Goal: Task Accomplishment & Management: Manage account settings

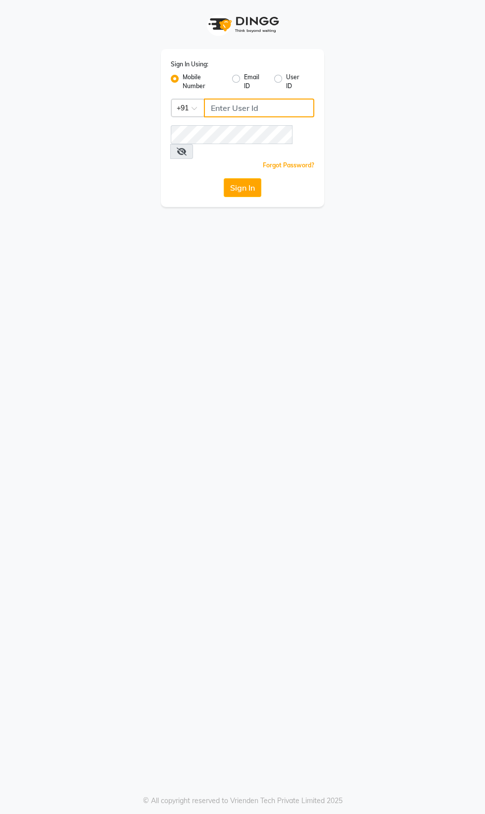
click at [265, 109] on input "Username" at bounding box center [259, 108] width 110 height 19
type input "8956544245"
click at [224, 178] on button "Sign In" at bounding box center [243, 187] width 38 height 19
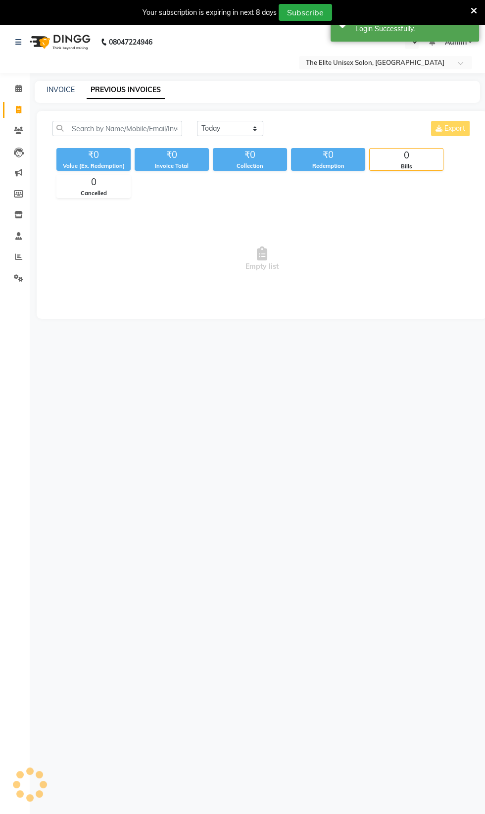
select select "en"
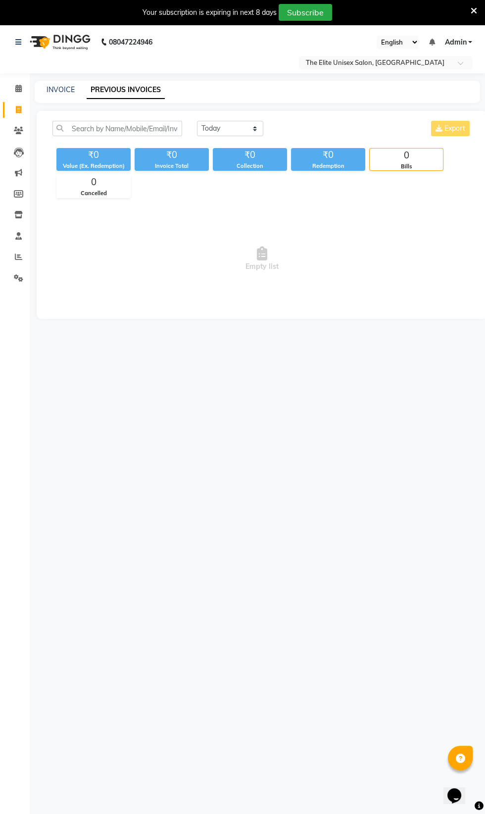
select select "en"
